Goal: Task Accomplishment & Management: Manage account settings

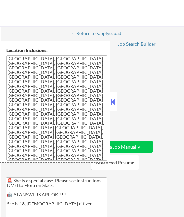
select select ""applied""
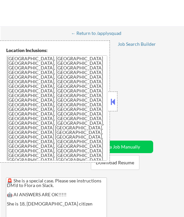
select select ""applied""
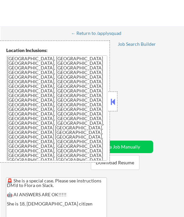
select select ""applied""
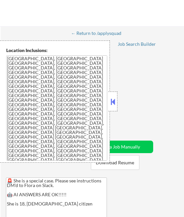
select select ""applied""
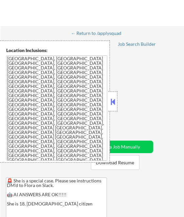
select select ""applied""
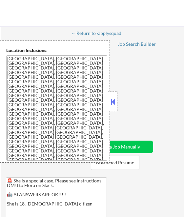
select select ""applied""
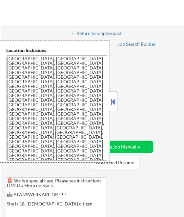
select select ""applied""
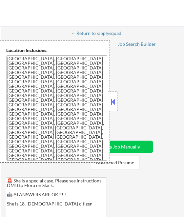
select select ""applied""
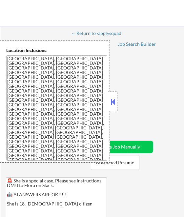
select select ""applied""
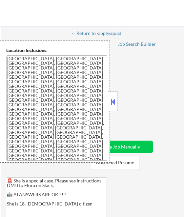
select select ""applied""
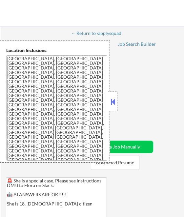
select select ""applied""
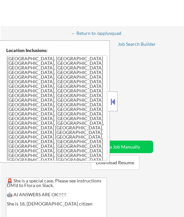
select select ""applied""
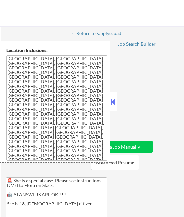
select select ""applied""
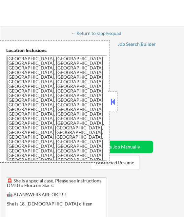
select select ""excluded__other_""
select select ""excluded__expired_""
select select ""excluded__bad_match_""
select select ""excluded__other_""
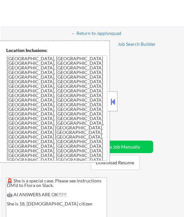
select select ""excluded__other_""
select select ""excluded__bad_match_""
select select ""excluded__expired_""
select select ""excluded__other_""
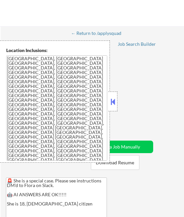
select select ""excluded__other_""
select select ""excluded__bad_match_""
select select ""excluded__expired_""
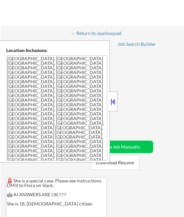
select select ""excluded__bad_match_""
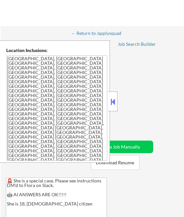
select select ""excluded__bad_match_""
select select ""pending""
select select ""excluded__expired_""
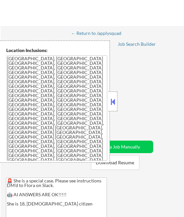
select select ""excluded__expired_""
select select ""excluded__other_""
select select ""excluded__bad_match_""
select select ""excluded__other_""
select select ""excluded__bad_match_""
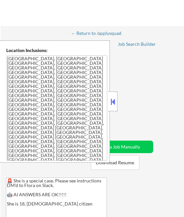
select select ""excluded__bad_match_""
select select ""pending""
select select ""excluded__bad_match_""
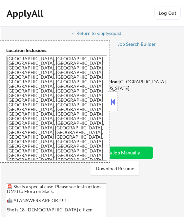
select select ""pending""
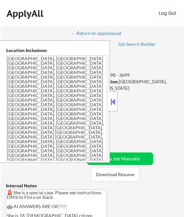
select select ""pending""
